Goal: Task Accomplishment & Management: Use online tool/utility

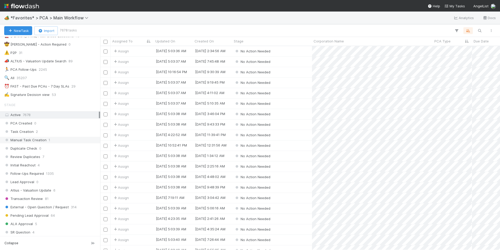
scroll to position [105, 0]
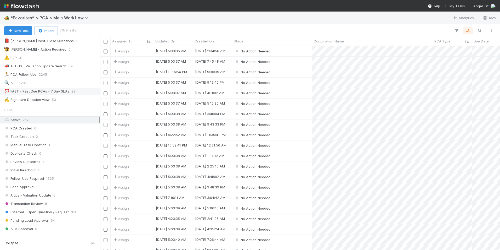
click at [60, 91] on div "⏰ FAST - Past Due PCAs - 7 Day SLAs" at bounding box center [36, 91] width 65 height 7
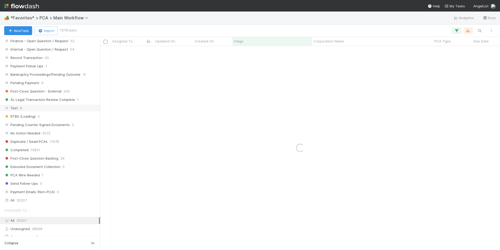
scroll to position [392, 0]
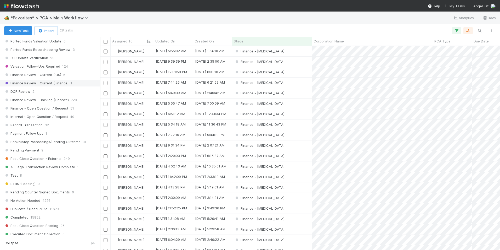
click at [44, 86] on div "Stage Active 7679 PCA Created 0 Task Creation 2 Manual Task Creation 0 Duplicat…" at bounding box center [50, 44] width 100 height 454
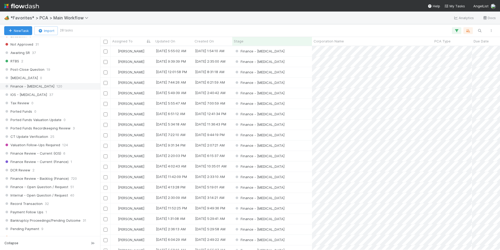
click at [46, 85] on div "Finance - ICU 120" at bounding box center [51, 86] width 95 height 7
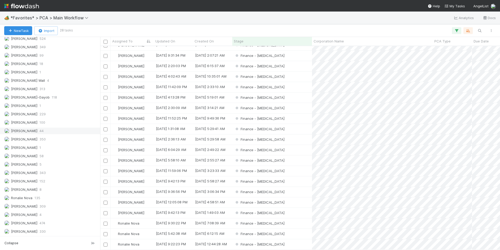
scroll to position [725, 0]
click at [38, 122] on div "Marlon 100" at bounding box center [51, 122] width 95 height 7
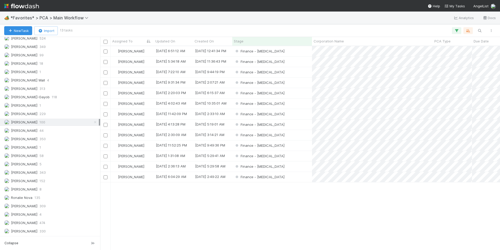
scroll to position [200, 396]
click at [451, 44] on div "PCA Type" at bounding box center [453, 40] width 36 height 5
click at [452, 51] on div "Sort A → Z" at bounding box center [465, 51] width 60 height 8
click at [291, 51] on div "Finance - [MEDICAL_DATA]" at bounding box center [272, 51] width 80 height 10
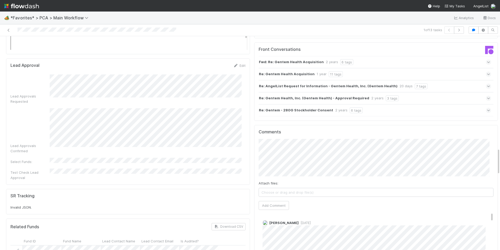
scroll to position [896, 0]
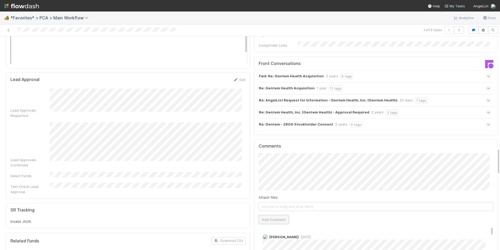
click at [277, 215] on button "Add Comment" at bounding box center [274, 219] width 30 height 9
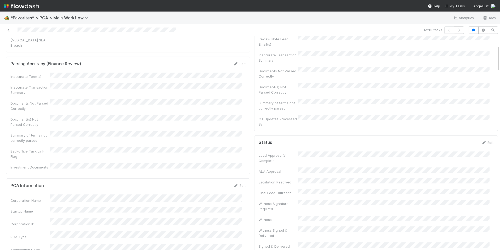
scroll to position [0, 0]
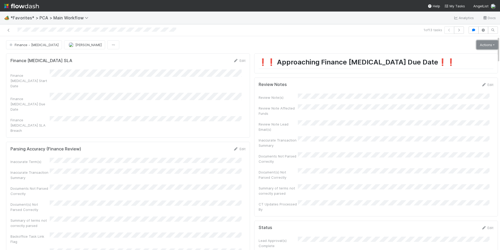
click at [477, 44] on link "Actions" at bounding box center [487, 44] width 21 height 9
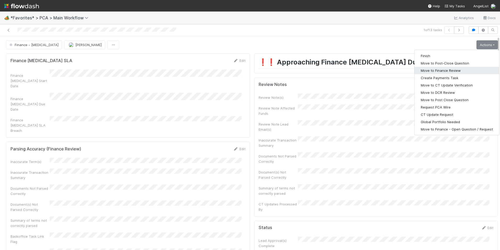
click at [452, 71] on button "Move to Finance Review" at bounding box center [457, 70] width 85 height 7
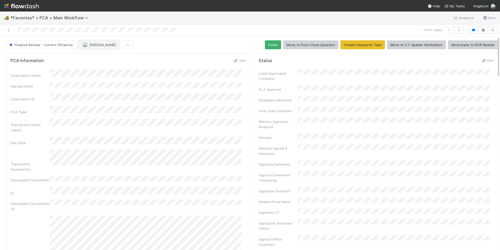
click at [92, 46] on span "[PERSON_NAME]" at bounding box center [102, 45] width 26 height 4
click at [91, 57] on span "Jacob Luna" at bounding box center [98, 58] width 26 height 4
click at [8, 30] on icon at bounding box center [8, 30] width 5 height 3
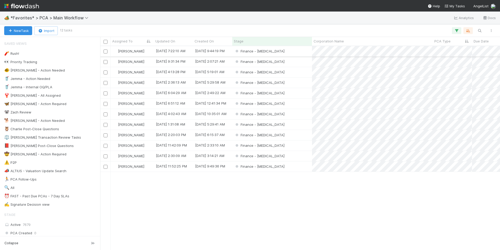
scroll to position [200, 396]
click at [288, 50] on div "Finance - [MEDICAL_DATA]" at bounding box center [272, 51] width 80 height 10
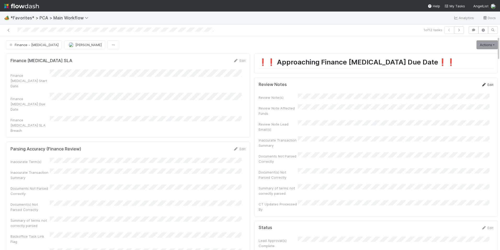
click at [481, 83] on icon at bounding box center [483, 84] width 5 height 3
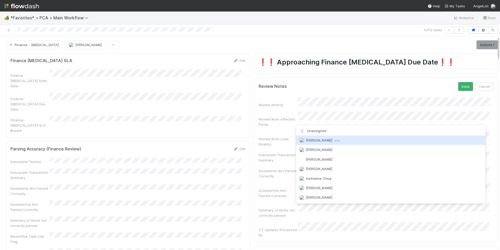
click at [318, 142] on div "Marlon you" at bounding box center [391, 139] width 190 height 9
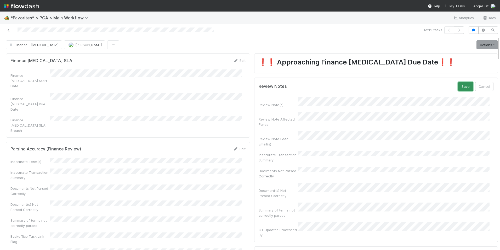
drag, startPoint x: 459, startPoint y: 85, endPoint x: 385, endPoint y: 107, distance: 76.6
click at [458, 86] on button "Save" at bounding box center [465, 86] width 15 height 9
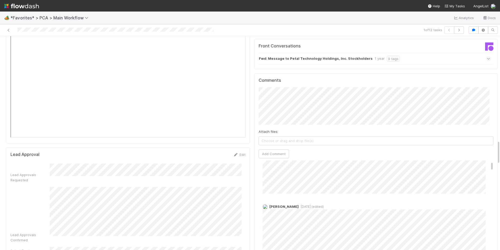
scroll to position [26, 0]
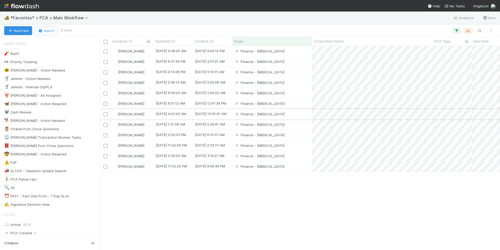
scroll to position [200, 396]
click at [284, 63] on div "Finance - [MEDICAL_DATA]" at bounding box center [272, 62] width 80 height 10
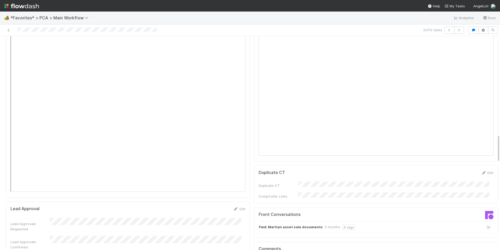
scroll to position [654, 0]
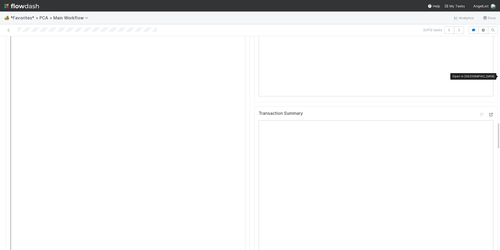
click at [488, 113] on icon at bounding box center [490, 114] width 5 height 3
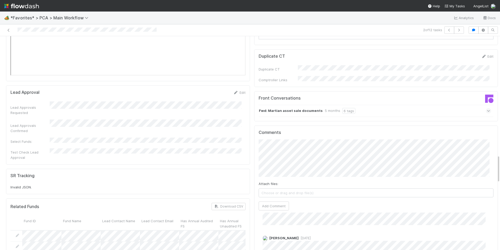
scroll to position [863, 0]
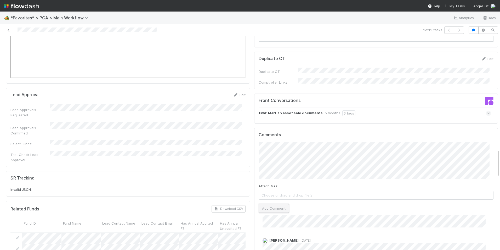
click at [271, 204] on button "Add Comment" at bounding box center [274, 208] width 30 height 9
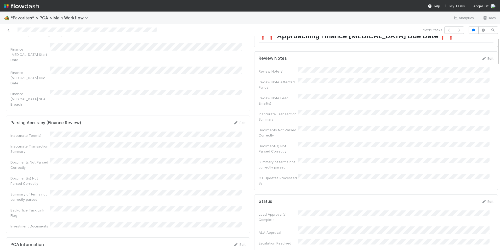
scroll to position [0, 0]
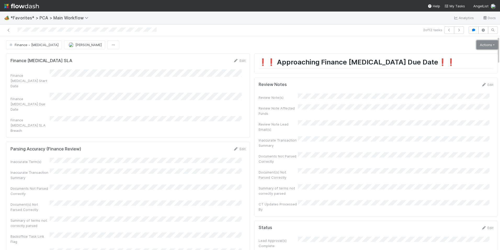
click at [478, 45] on link "Actions" at bounding box center [487, 44] width 21 height 9
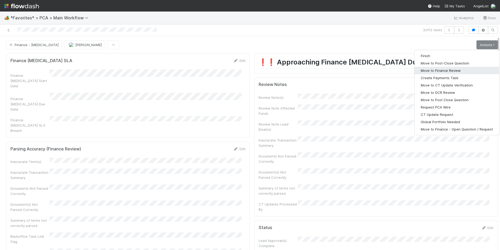
click at [446, 70] on button "Move to Finance Review" at bounding box center [457, 70] width 85 height 7
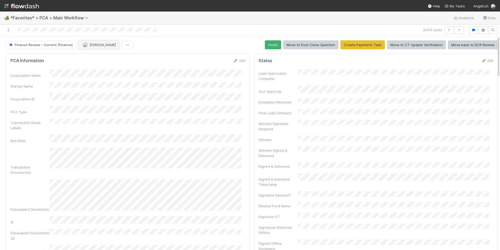
click at [87, 44] on span "[PERSON_NAME]" at bounding box center [99, 45] width 33 height 4
click at [96, 56] on span "Jacob Luna" at bounding box center [98, 58] width 26 height 4
click at [8, 30] on icon at bounding box center [8, 30] width 5 height 3
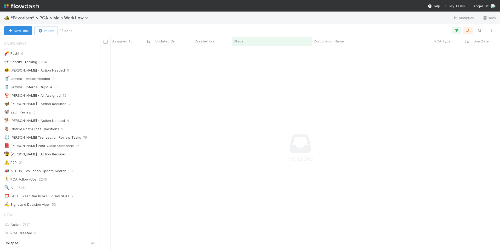
scroll to position [196, 396]
drag, startPoint x: 68, startPoint y: 196, endPoint x: 67, endPoint y: 192, distance: 4.5
click at [68, 196] on div "⏰ FAST - Past Due PCAs - 7 Day SLAs" at bounding box center [36, 196] width 65 height 7
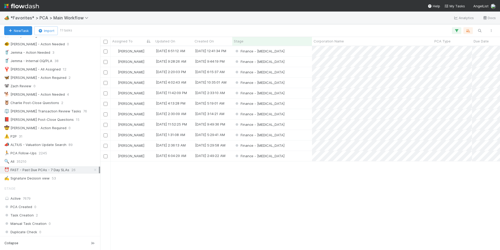
scroll to position [200, 396]
click at [453, 42] on div "PCA Type" at bounding box center [453, 40] width 36 height 5
click at [451, 49] on div "Sort A → Z" at bounding box center [465, 51] width 60 height 8
click at [307, 62] on div "Finance - [MEDICAL_DATA]" at bounding box center [272, 62] width 80 height 10
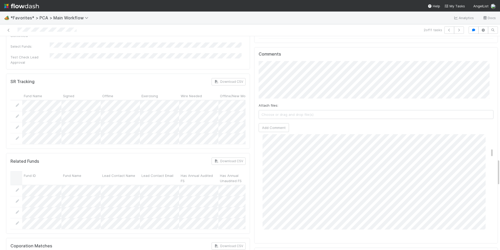
scroll to position [262, 0]
click at [8, 30] on icon at bounding box center [8, 30] width 5 height 3
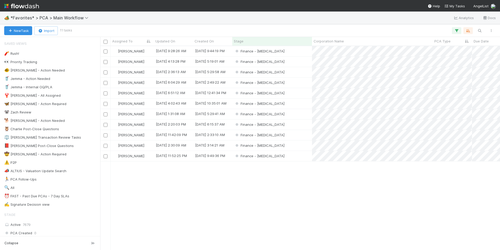
scroll to position [200, 396]
click at [299, 74] on div "Finance - [MEDICAL_DATA]" at bounding box center [272, 72] width 80 height 10
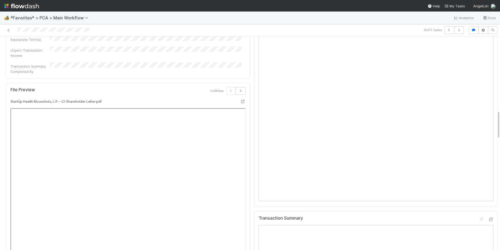
scroll to position [445, 0]
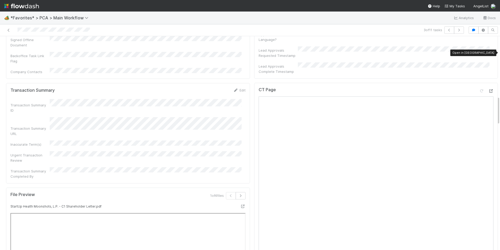
click at [488, 89] on icon at bounding box center [490, 90] width 5 height 3
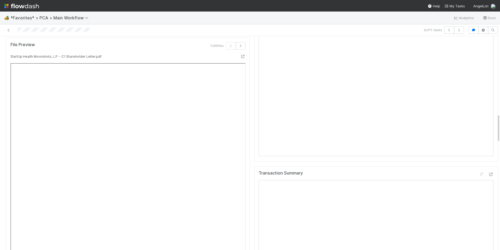
scroll to position [576, 0]
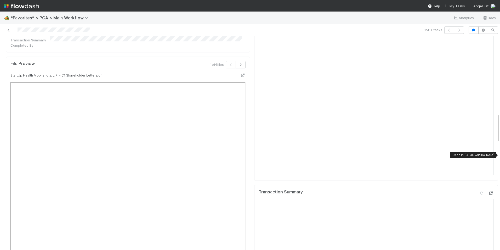
click at [488, 191] on icon at bounding box center [490, 192] width 5 height 3
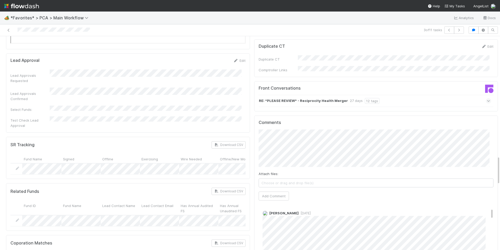
scroll to position [890, 0]
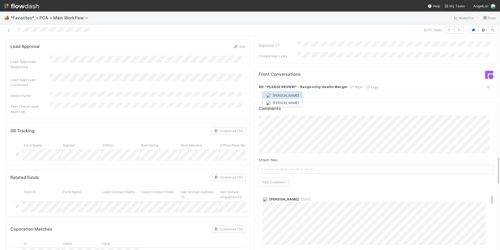
click at [281, 103] on span "Jacob Weiss" at bounding box center [286, 102] width 26 height 4
click at [279, 177] on button "Add Comment" at bounding box center [274, 181] width 30 height 9
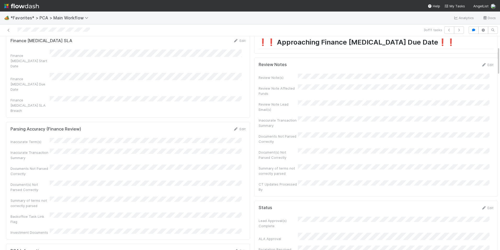
scroll to position [0, 0]
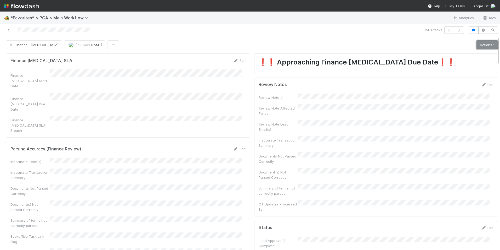
click at [478, 46] on link "Actions" at bounding box center [487, 44] width 21 height 9
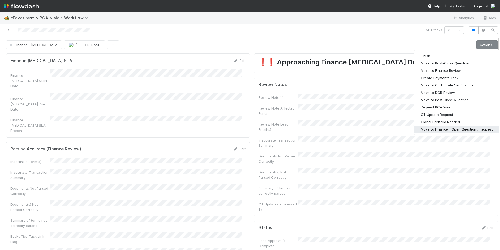
click at [453, 130] on button "Move to Finance - Open Question / Request" at bounding box center [457, 128] width 85 height 7
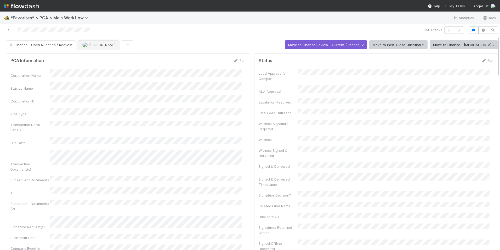
click at [84, 47] on img "button" at bounding box center [84, 44] width 5 height 5
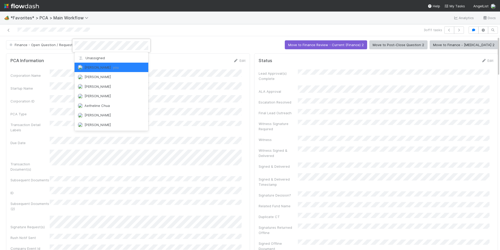
click at [8, 33] on div at bounding box center [250, 125] width 500 height 250
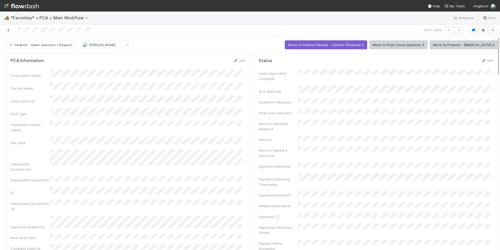
click at [9, 31] on icon at bounding box center [8, 30] width 5 height 3
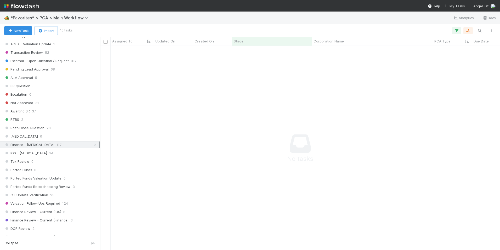
scroll to position [262, 0]
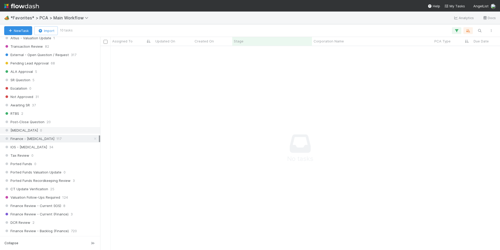
click at [23, 129] on div "ICU 0" at bounding box center [51, 130] width 95 height 7
click at [29, 137] on span "Finance - [MEDICAL_DATA]" at bounding box center [29, 138] width 50 height 7
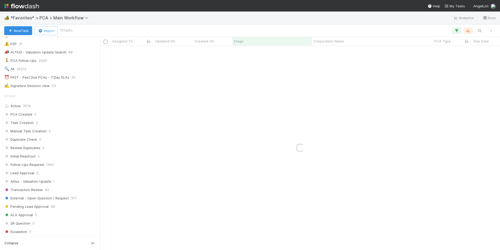
scroll to position [78, 0]
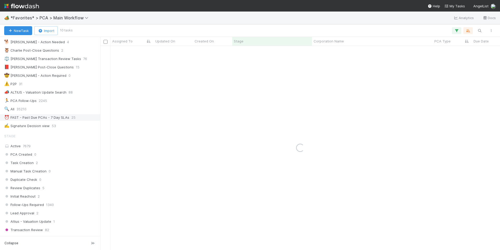
click at [46, 117] on div "⏰ FAST - Past Due PCAs - 7 Day SLAs" at bounding box center [36, 117] width 65 height 7
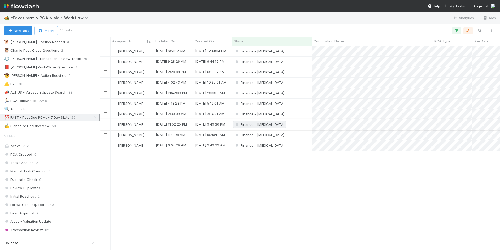
scroll to position [200, 396]
click at [453, 41] on div "PCA Type" at bounding box center [453, 40] width 36 height 5
click at [457, 50] on div "Sort A → Z" at bounding box center [465, 51] width 60 height 8
click at [298, 72] on div "Finance - [MEDICAL_DATA]" at bounding box center [272, 72] width 80 height 10
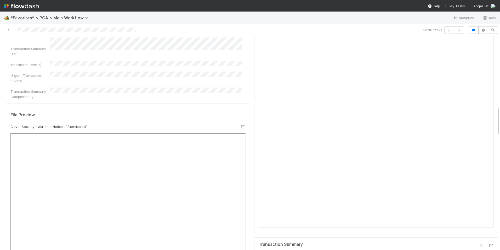
scroll to position [445, 0]
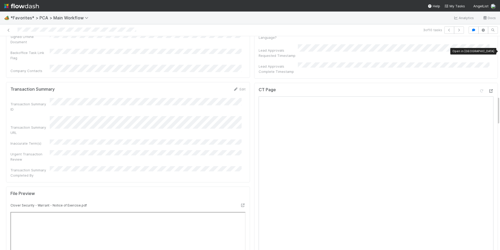
click at [488, 89] on icon at bounding box center [490, 90] width 5 height 3
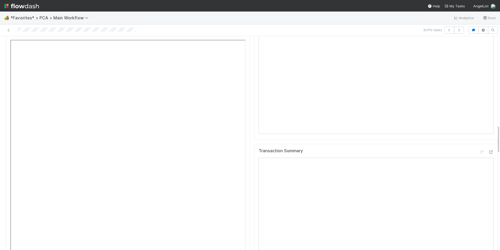
scroll to position [602, 0]
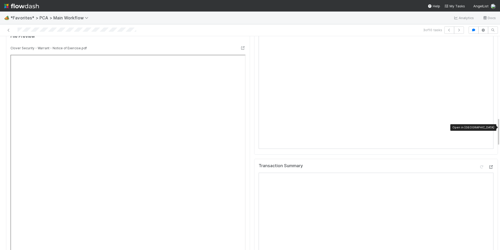
click at [488, 165] on icon at bounding box center [490, 166] width 5 height 3
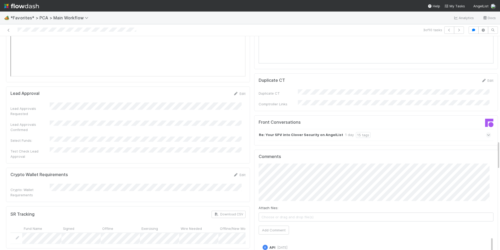
scroll to position [863, 0]
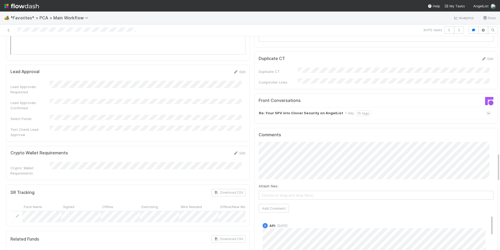
click at [487, 110] on icon at bounding box center [488, 112] width 3 height 5
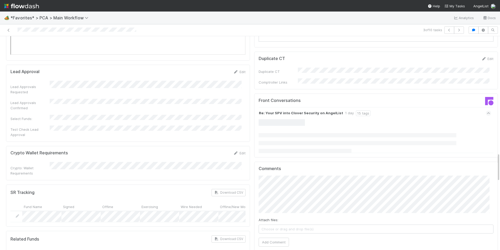
click at [487, 110] on icon at bounding box center [488, 112] width 3 height 5
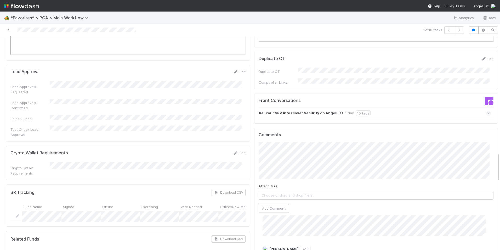
scroll to position [209, 0]
click at [275, 204] on button "Add Comment" at bounding box center [274, 208] width 30 height 9
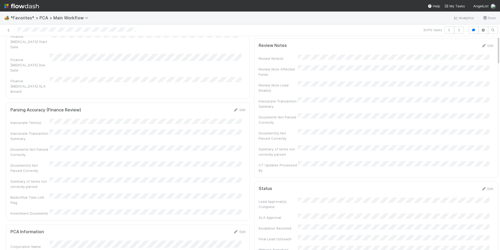
scroll to position [0, 0]
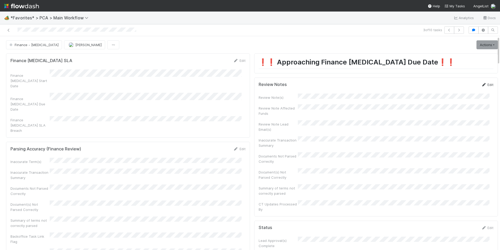
click at [483, 84] on link "Edit" at bounding box center [487, 84] width 12 height 4
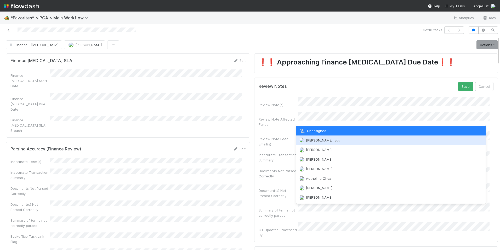
click at [335, 141] on span "you" at bounding box center [338, 140] width 6 height 4
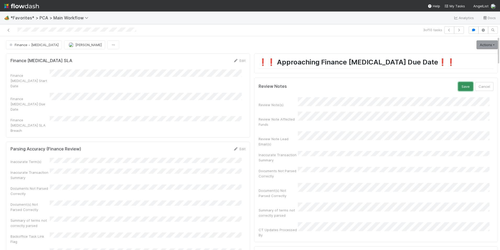
drag, startPoint x: 459, startPoint y: 85, endPoint x: 482, endPoint y: 37, distance: 53.1
click at [459, 85] on button "Save" at bounding box center [465, 86] width 15 height 9
click at [481, 45] on link "Actions" at bounding box center [487, 44] width 21 height 9
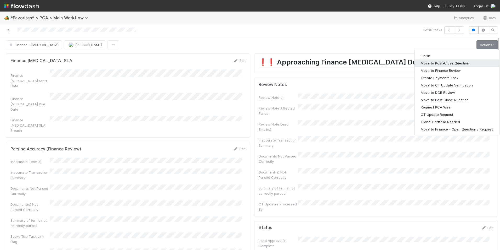
drag, startPoint x: 453, startPoint y: 64, endPoint x: 412, endPoint y: 43, distance: 45.2
click at [412, 43] on div "Finance - ICU Marlon Actions Finish Move to Post-Close Question Move to Finance…" at bounding box center [252, 44] width 492 height 9
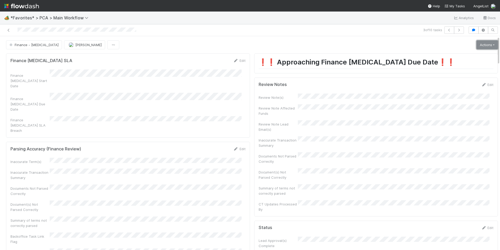
click at [477, 47] on link "Actions" at bounding box center [487, 44] width 21 height 9
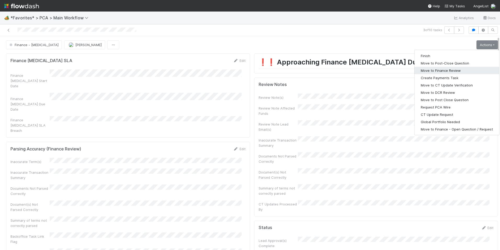
click at [446, 72] on button "Move to Finance Review" at bounding box center [457, 70] width 85 height 7
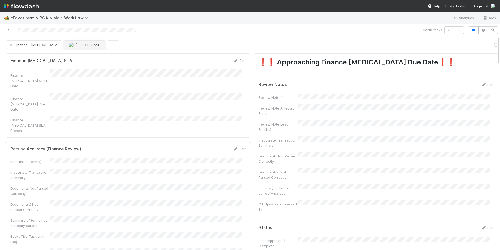
click at [64, 47] on button "[PERSON_NAME]" at bounding box center [84, 44] width 41 height 9
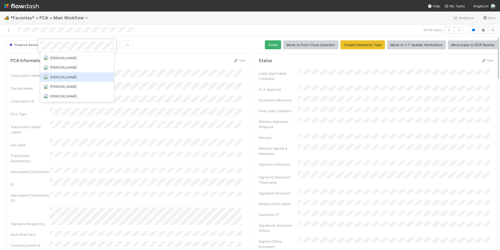
click at [62, 77] on span "Jacob Luna" at bounding box center [63, 77] width 26 height 4
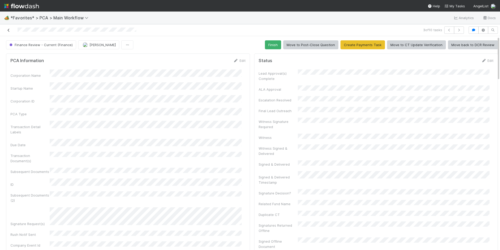
click at [8, 30] on icon at bounding box center [8, 30] width 5 height 3
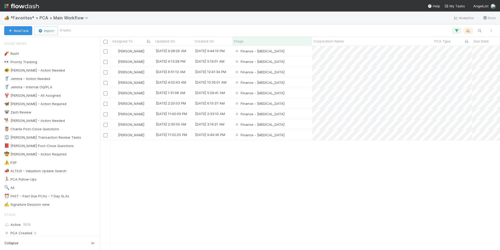
scroll to position [200, 396]
click at [297, 73] on div "Finance - [MEDICAL_DATA]" at bounding box center [272, 72] width 80 height 10
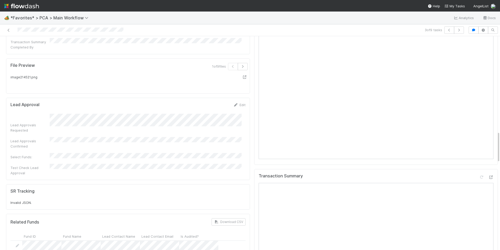
scroll to position [576, 0]
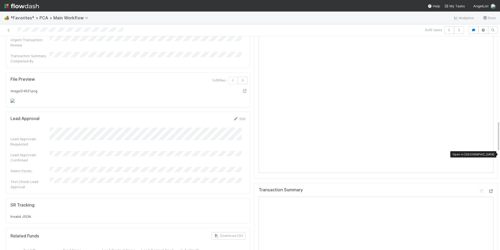
click at [488, 189] on icon at bounding box center [490, 190] width 5 height 3
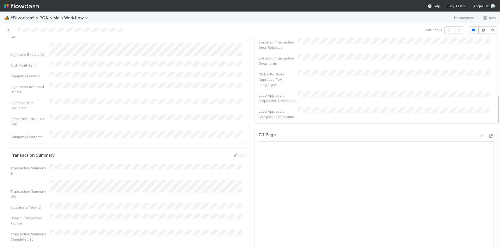
scroll to position [392, 0]
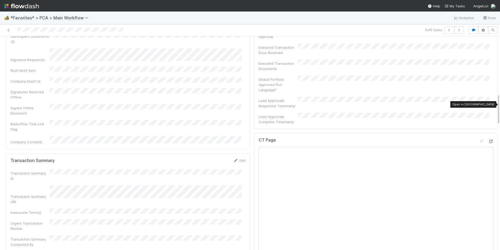
click at [488, 139] on icon at bounding box center [490, 140] width 5 height 3
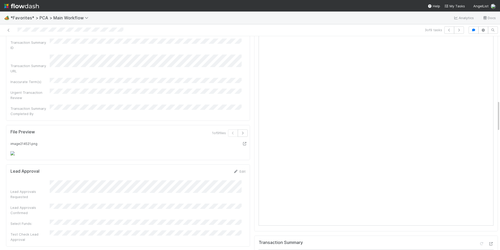
scroll to position [549, 0]
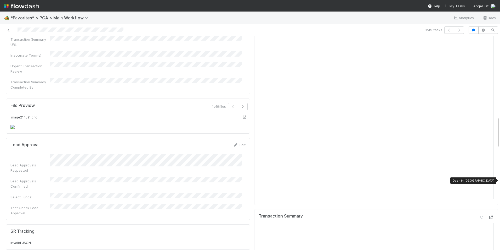
click at [488, 215] on icon at bounding box center [490, 216] width 5 height 3
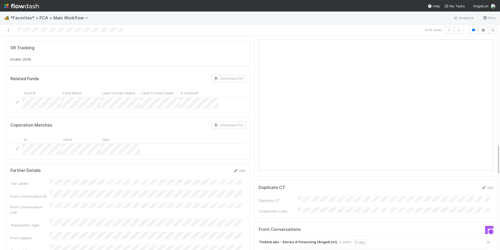
scroll to position [890, 0]
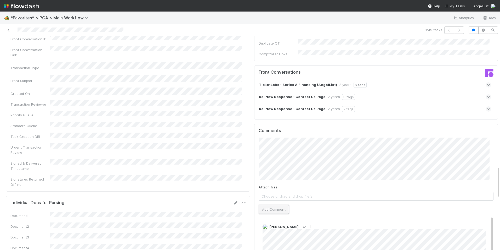
click at [270, 205] on button "Add Comment" at bounding box center [274, 209] width 30 height 9
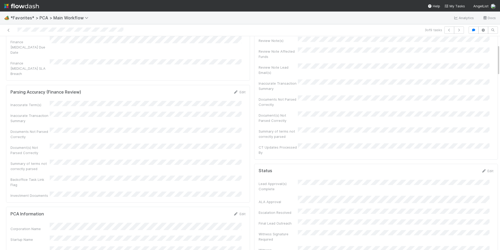
scroll to position [0, 0]
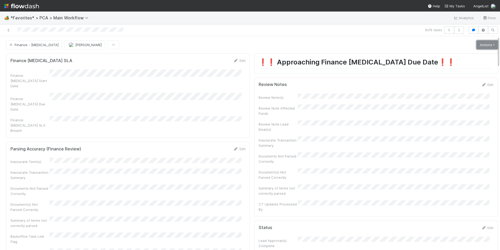
click at [477, 47] on link "Actions" at bounding box center [487, 44] width 21 height 9
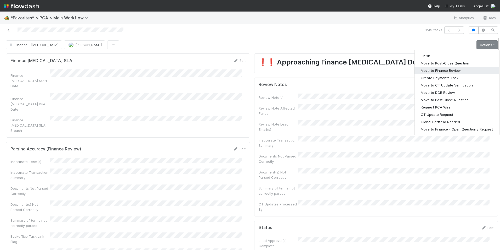
click at [449, 69] on button "Move to Finance Review" at bounding box center [457, 70] width 85 height 7
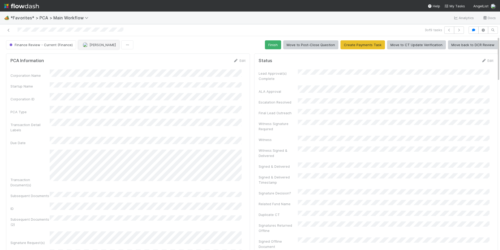
click at [93, 46] on span "[PERSON_NAME]" at bounding box center [102, 45] width 26 height 4
click at [96, 56] on span "Jacob Luna" at bounding box center [98, 58] width 26 height 4
click at [8, 30] on icon at bounding box center [8, 30] width 5 height 3
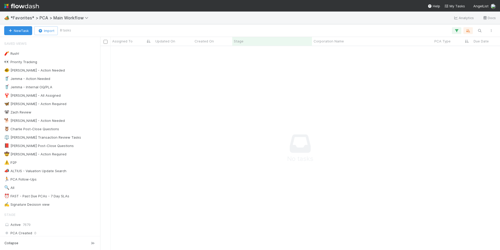
scroll to position [4, 4]
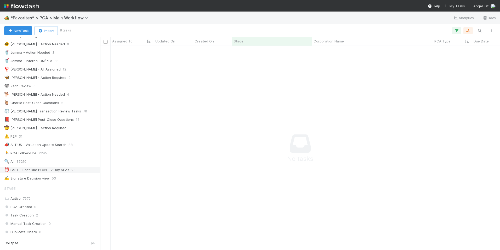
click at [58, 168] on div "⏰ FAST - Past Due PCAs - 7 Day SLAs" at bounding box center [36, 169] width 65 height 7
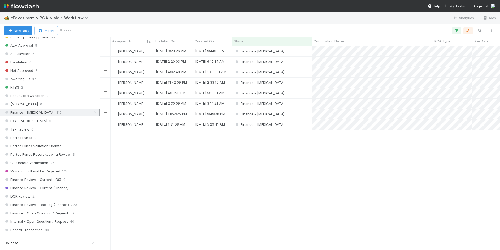
scroll to position [200, 396]
click at [290, 62] on div "Finance - [MEDICAL_DATA]" at bounding box center [272, 62] width 80 height 10
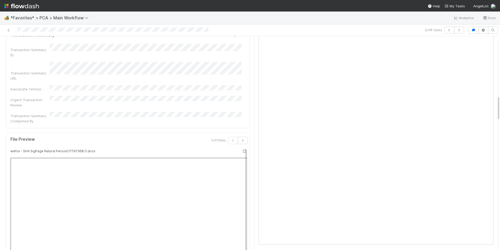
scroll to position [402, 0]
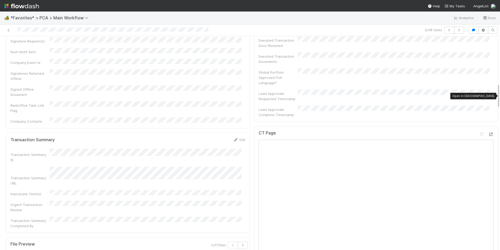
click at [488, 132] on icon at bounding box center [490, 133] width 5 height 3
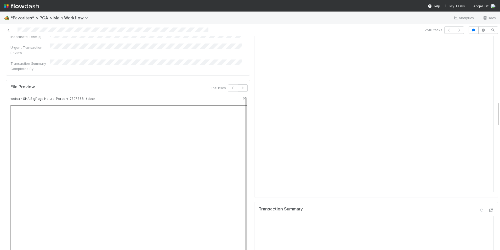
scroll to position [428, 0]
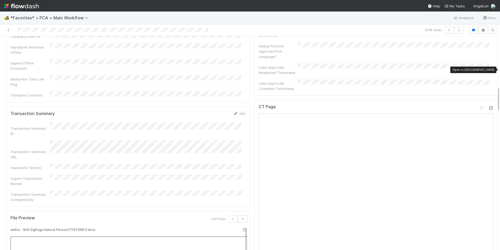
click at [488, 106] on icon at bounding box center [490, 107] width 5 height 3
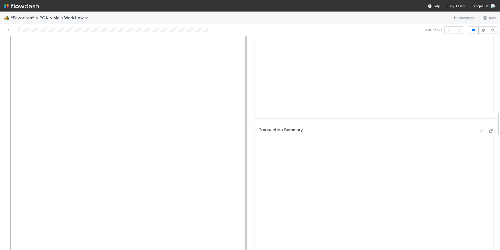
scroll to position [637, 0]
click at [488, 130] on icon at bounding box center [490, 131] width 5 height 3
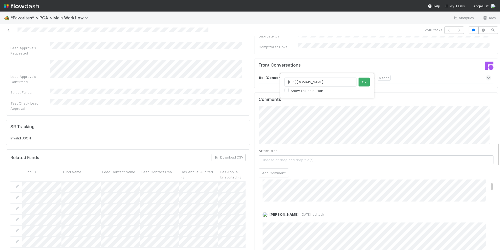
scroll to position [0, 150]
type input "https://comptroller.internal.angellist.com/v/review_data_change_requests?compan…"
click at [362, 82] on button "Ok" at bounding box center [364, 81] width 11 height 9
click at [274, 168] on button "Add Comment" at bounding box center [274, 172] width 30 height 9
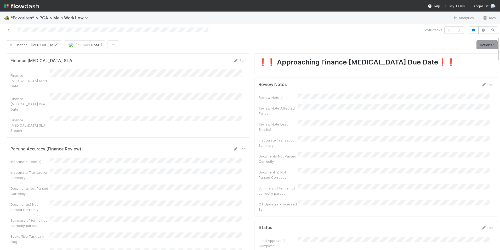
click at [482, 44] on link "Actions" at bounding box center [487, 44] width 21 height 9
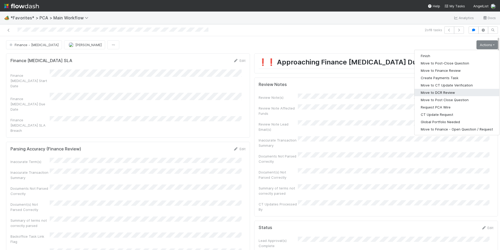
click at [443, 92] on button "Move to DCR Review" at bounding box center [457, 92] width 85 height 7
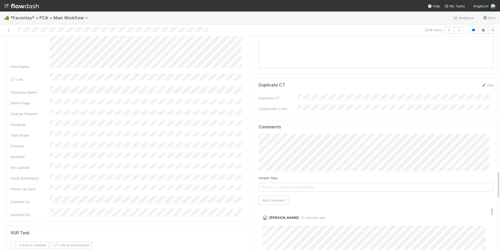
scroll to position [1072, 0]
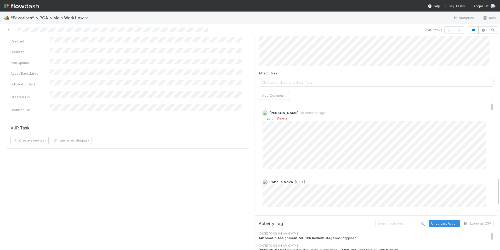
click at [267, 116] on link "Edit" at bounding box center [270, 118] width 6 height 4
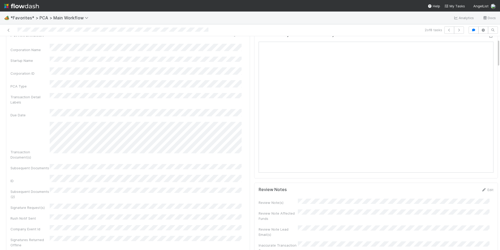
scroll to position [0, 0]
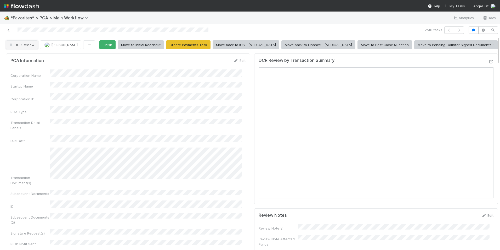
click at [28, 47] on button "DCR Review" at bounding box center [22, 44] width 32 height 9
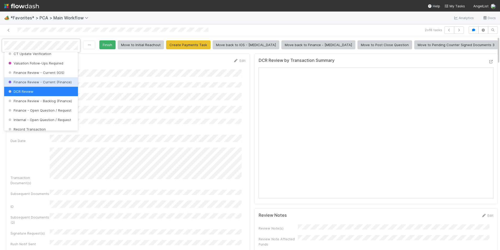
scroll to position [275, 0]
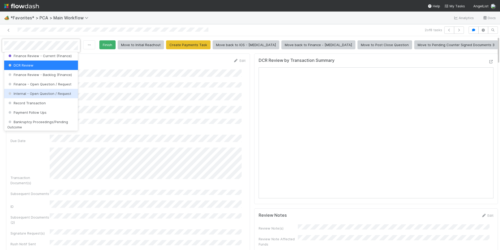
click at [172, 98] on div at bounding box center [250, 125] width 500 height 250
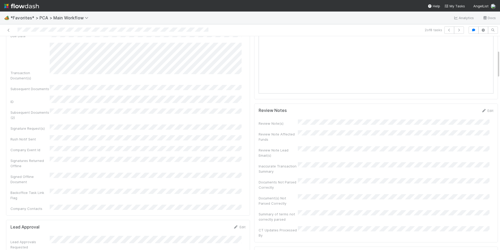
scroll to position [0, 0]
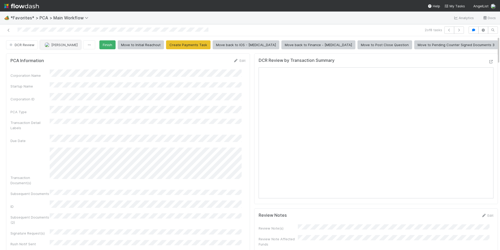
click at [51, 46] on span "[PERSON_NAME]" at bounding box center [64, 45] width 26 height 4
click at [54, 55] on div "Ronalie Nova" at bounding box center [75, 57] width 74 height 9
click at [8, 30] on icon at bounding box center [8, 30] width 5 height 3
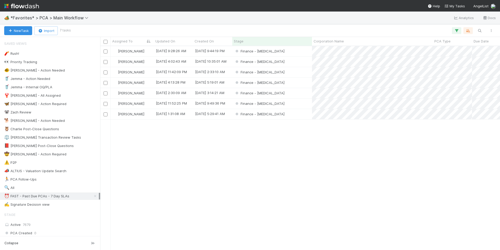
scroll to position [200, 396]
click at [287, 52] on div "Finance - [MEDICAL_DATA]" at bounding box center [272, 51] width 80 height 10
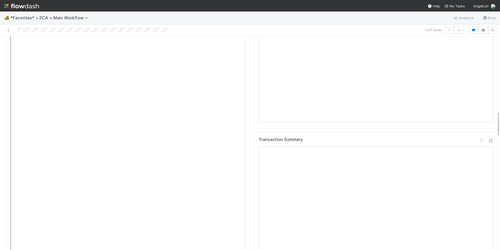
scroll to position [497, 0]
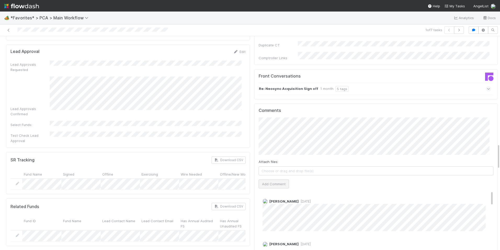
scroll to position [890, 0]
click at [271, 179] on button "Add Comment" at bounding box center [274, 183] width 30 height 9
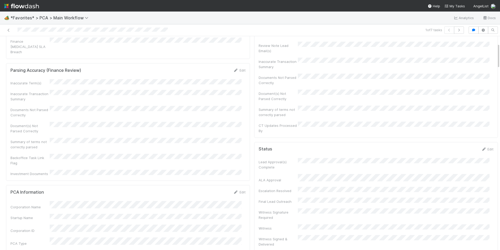
scroll to position [0, 0]
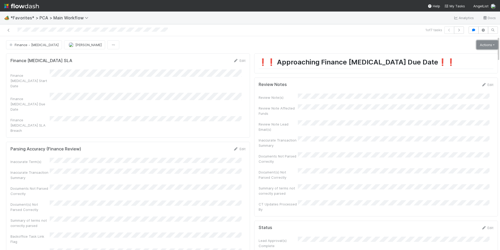
click at [477, 44] on link "Actions" at bounding box center [487, 44] width 21 height 9
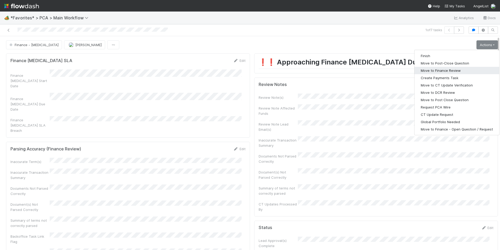
click at [441, 70] on button "Move to Finance Review" at bounding box center [457, 70] width 85 height 7
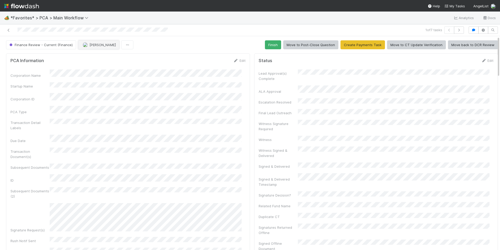
click at [91, 42] on button "[PERSON_NAME]" at bounding box center [98, 44] width 41 height 9
click at [114, 58] on div "Jacob Luna" at bounding box center [112, 57] width 74 height 9
click at [10, 31] on icon at bounding box center [8, 30] width 5 height 3
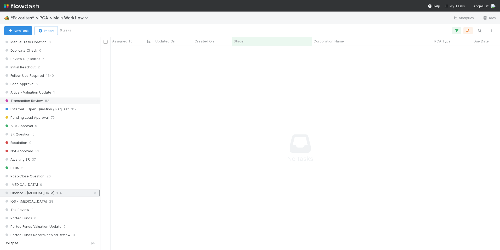
scroll to position [209, 0]
click at [42, 182] on div "ICU 0" at bounding box center [51, 182] width 95 height 7
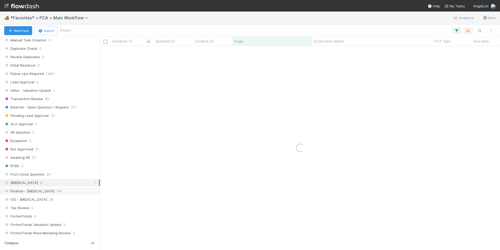
click at [43, 190] on div "Finance - ICU 114" at bounding box center [51, 191] width 95 height 7
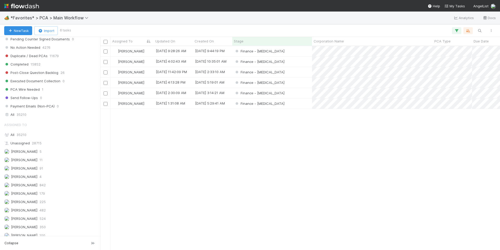
scroll to position [549, 0]
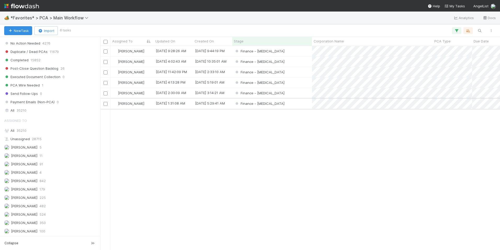
click at [292, 104] on div "Finance - [MEDICAL_DATA]" at bounding box center [272, 103] width 80 height 10
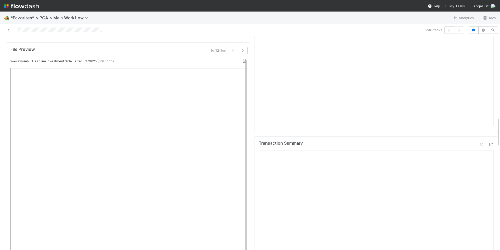
scroll to position [602, 0]
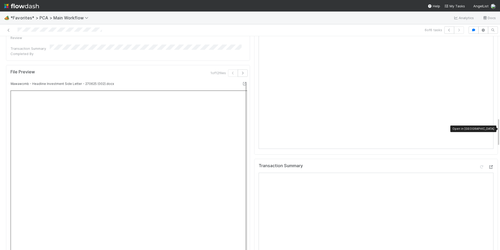
click at [488, 165] on icon at bounding box center [490, 166] width 5 height 3
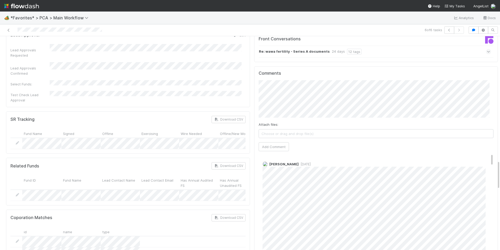
scroll to position [916, 0]
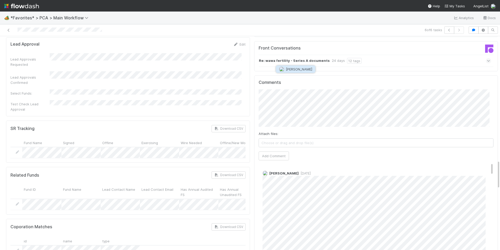
click at [287, 71] on span "[PERSON_NAME]" at bounding box center [299, 69] width 26 height 4
click at [278, 151] on button "Add Comment" at bounding box center [274, 155] width 30 height 9
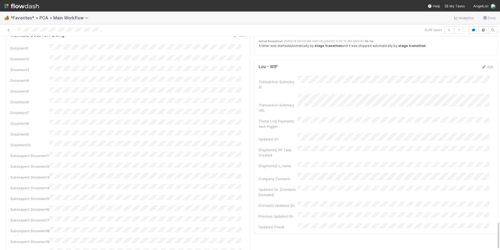
scroll to position [1367, 0]
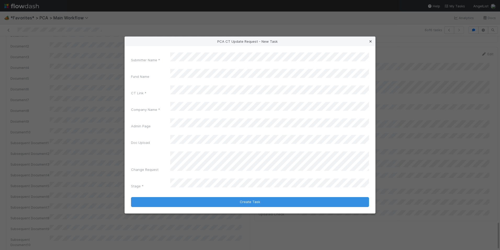
click at [370, 43] on icon at bounding box center [370, 41] width 5 height 3
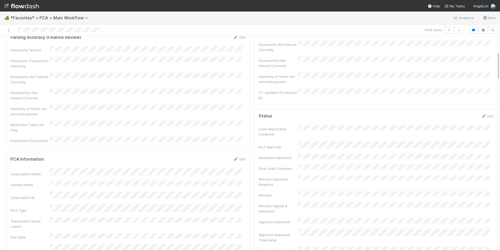
scroll to position [0, 0]
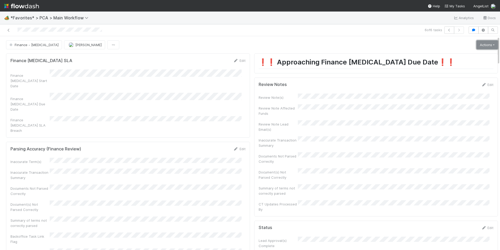
click at [478, 48] on link "Actions" at bounding box center [487, 44] width 21 height 9
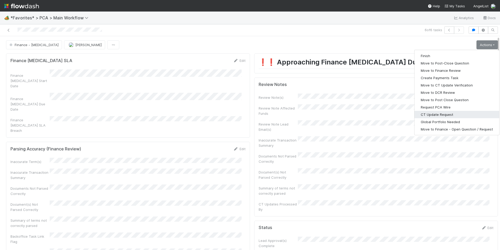
click at [445, 115] on button "CT Update Request" at bounding box center [457, 114] width 85 height 7
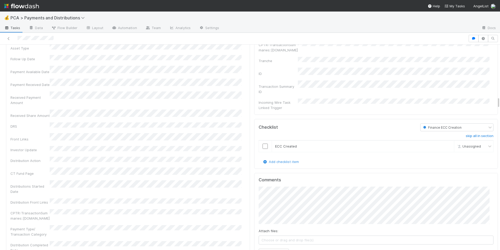
scroll to position [733, 0]
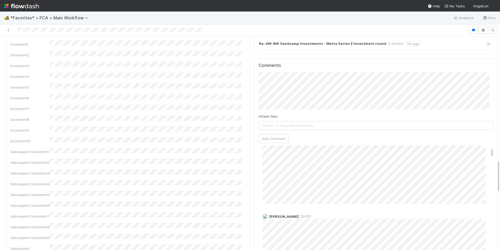
scroll to position [78, 0]
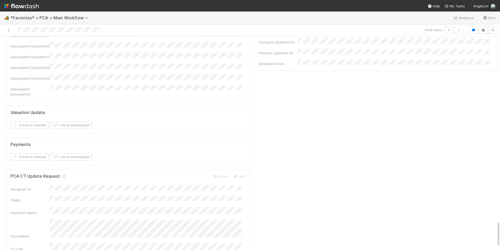
scroll to position [1491, 0]
click at [65, 201] on icon at bounding box center [63, 202] width 5 height 3
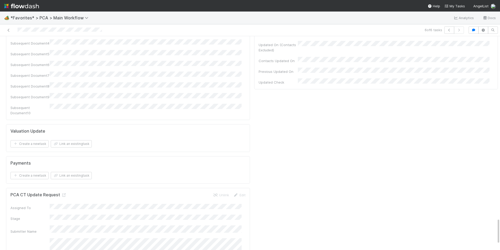
scroll to position [1491, 0]
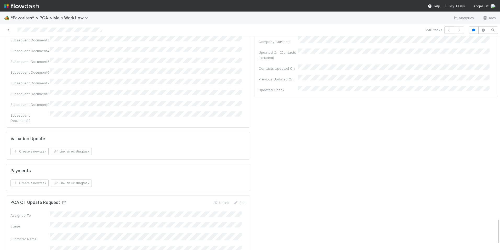
click at [63, 201] on icon at bounding box center [63, 202] width 5 height 3
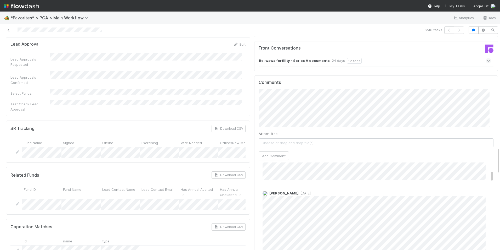
scroll to position [78, 0]
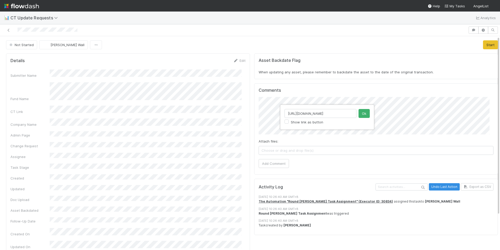
scroll to position [0, 55]
type input "[URL][DOMAIN_NAME]"
click at [362, 115] on button "Ok" at bounding box center [364, 113] width 11 height 9
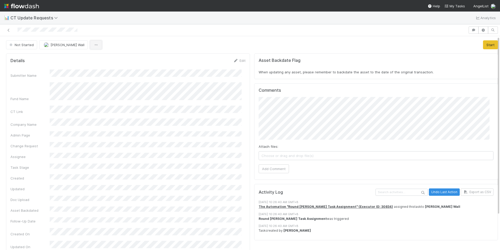
click at [93, 44] on icon "button" at bounding box center [95, 44] width 5 height 3
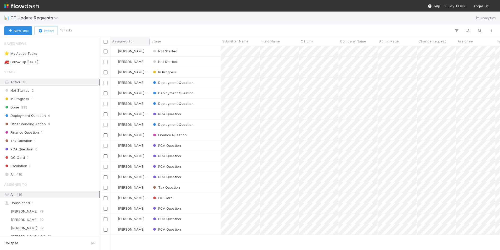
scroll to position [200, 396]
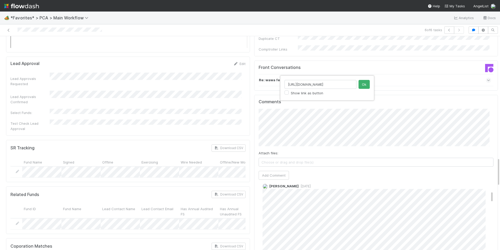
scroll to position [0, 149]
type input "https://comptroller.internal.angellist.com/v/review_data_change_requests?compan…"
click at [363, 83] on button "Ok" at bounding box center [364, 84] width 11 height 9
click at [279, 171] on button "Add Comment" at bounding box center [274, 175] width 30 height 9
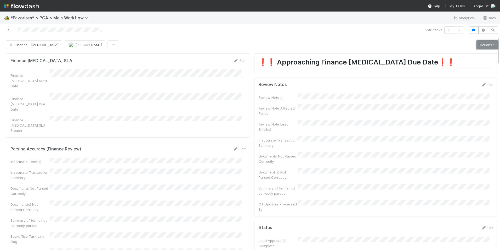
click at [486, 43] on link "Actions" at bounding box center [487, 44] width 21 height 9
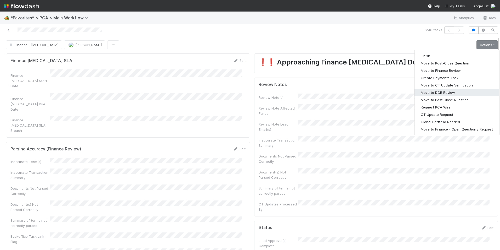
click at [437, 93] on button "Move to DCR Review" at bounding box center [457, 92] width 85 height 7
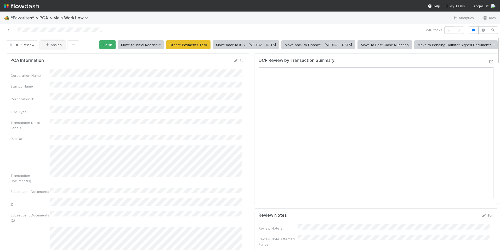
click at [57, 48] on button "Assign" at bounding box center [52, 44] width 25 height 9
click at [63, 57] on span "Ronalie Nova" at bounding box center [58, 58] width 21 height 4
click at [9, 32] on link at bounding box center [8, 29] width 5 height 5
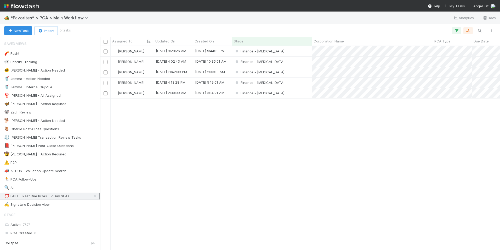
scroll to position [200, 396]
click at [295, 63] on div "Finance - [MEDICAL_DATA]" at bounding box center [272, 62] width 80 height 10
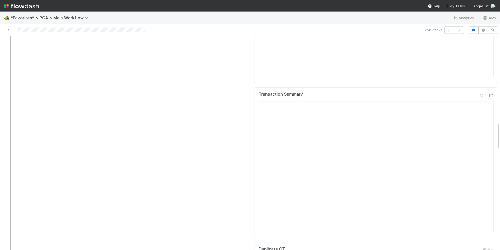
scroll to position [663, 0]
click at [488, 99] on icon at bounding box center [490, 100] width 5 height 3
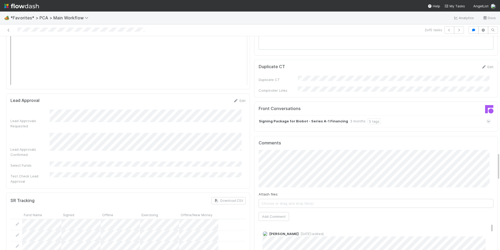
scroll to position [899, 0]
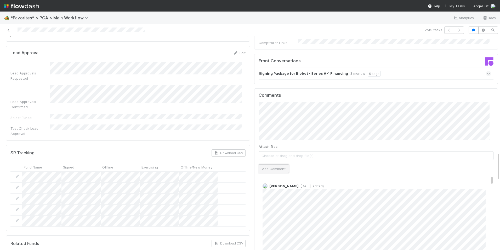
click at [273, 164] on button "Add Comment" at bounding box center [274, 168] width 30 height 9
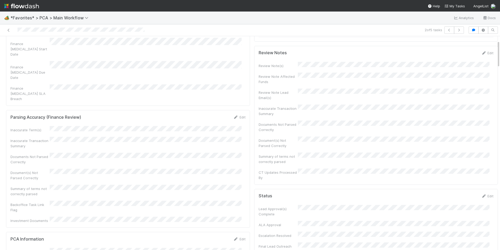
scroll to position [0, 0]
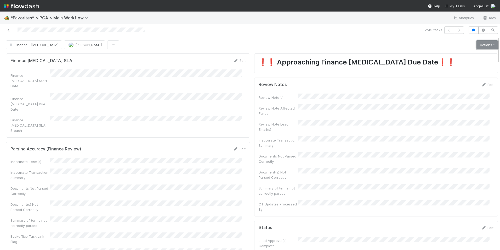
click at [477, 46] on link "Actions" at bounding box center [487, 44] width 21 height 9
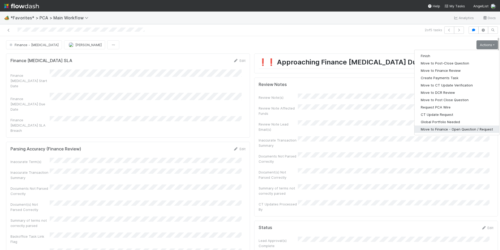
click at [445, 131] on button "Move to Finance - Open Question / Request" at bounding box center [457, 128] width 85 height 7
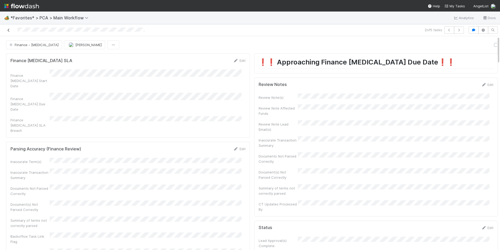
click at [8, 29] on icon at bounding box center [8, 30] width 5 height 3
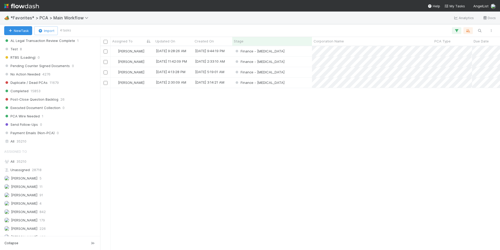
scroll to position [523, 0]
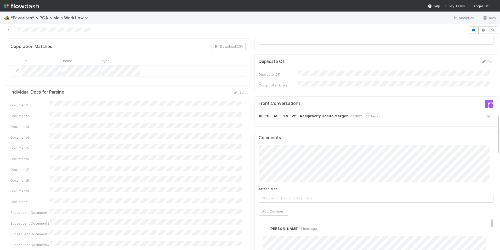
scroll to position [419, 0]
